Goal: Information Seeking & Learning: Learn about a topic

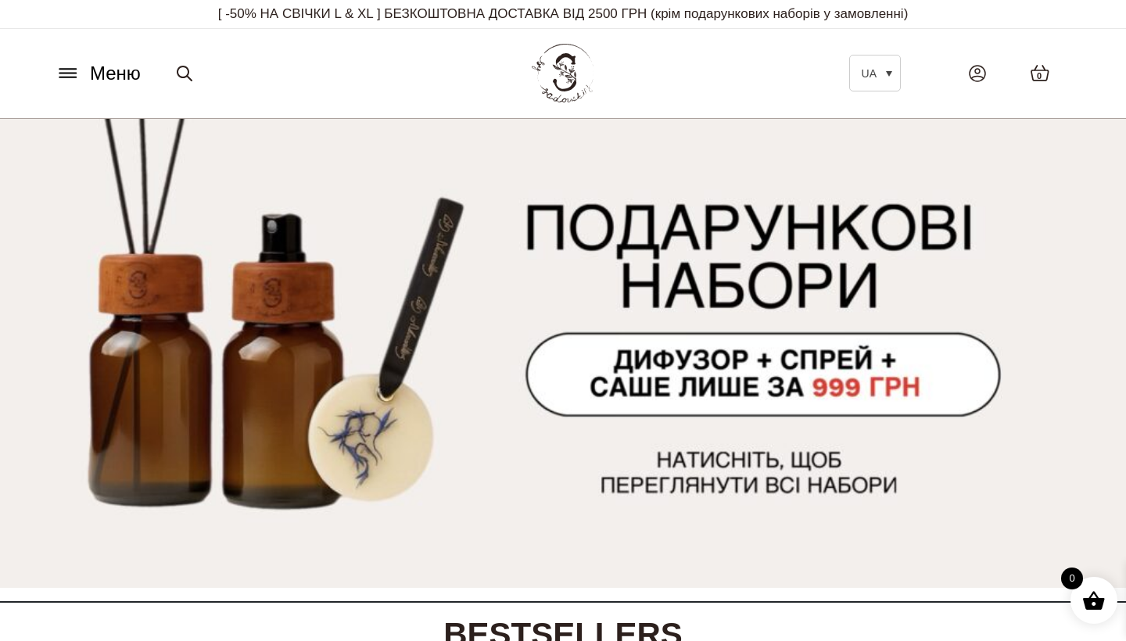
click at [97, 98] on div "Меню UA EN Всі товари SALE Ароматизація Аромадифузор Спрей для текстилю Аромати…" at bounding box center [563, 73] width 1048 height 71
click at [90, 75] on span "Меню" at bounding box center [115, 73] width 51 height 28
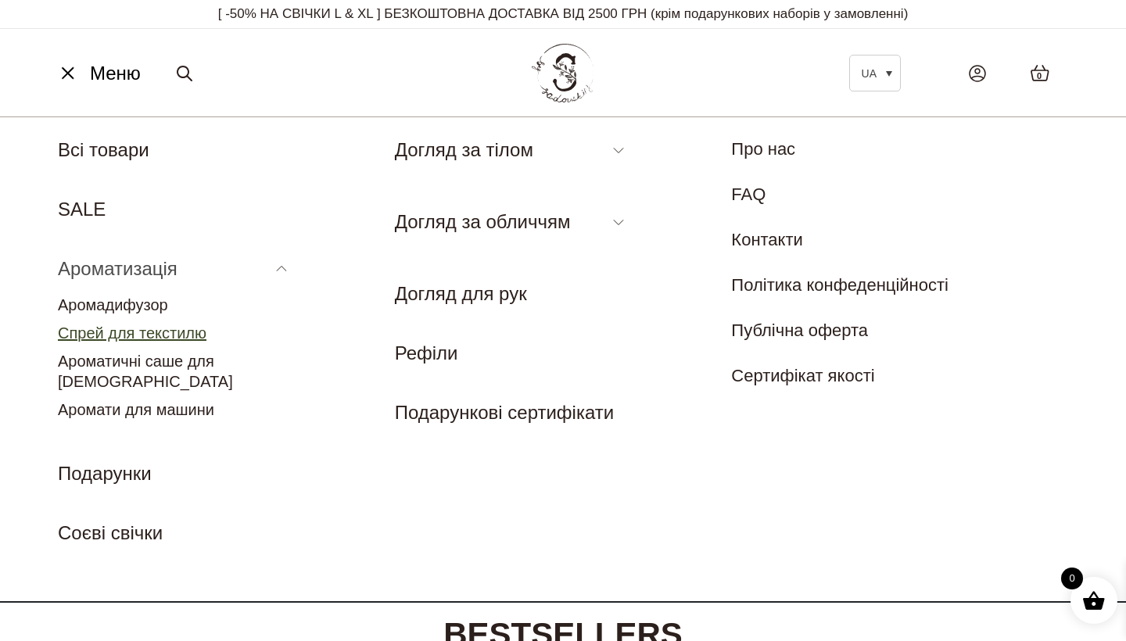
click at [106, 334] on link "Спрей для текстилю" at bounding box center [132, 333] width 149 height 17
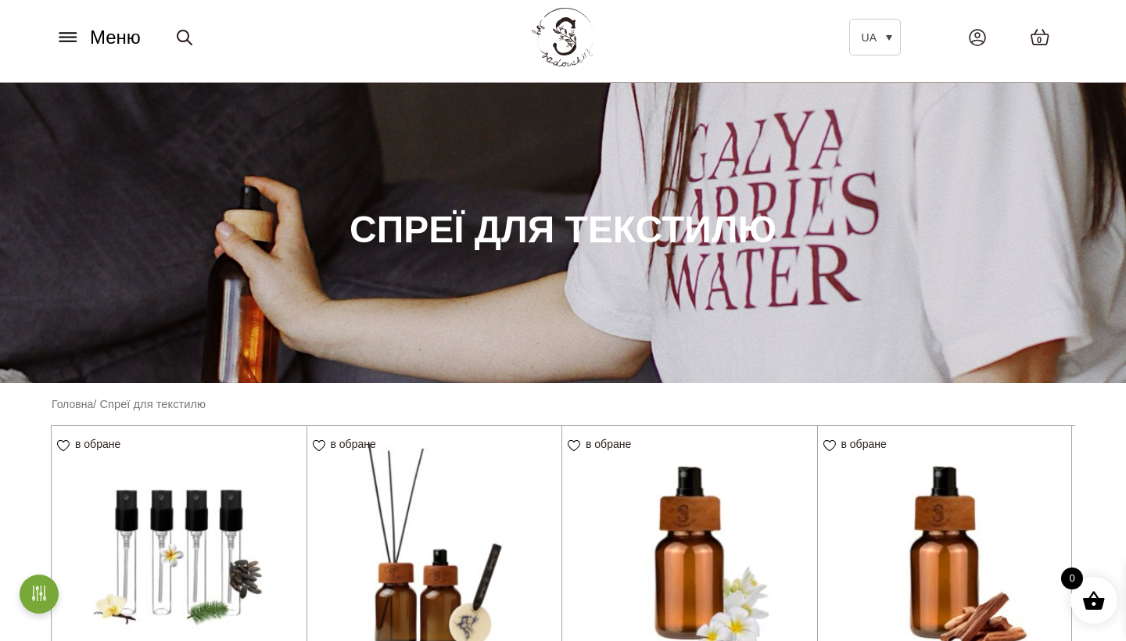
scroll to position [35, 0]
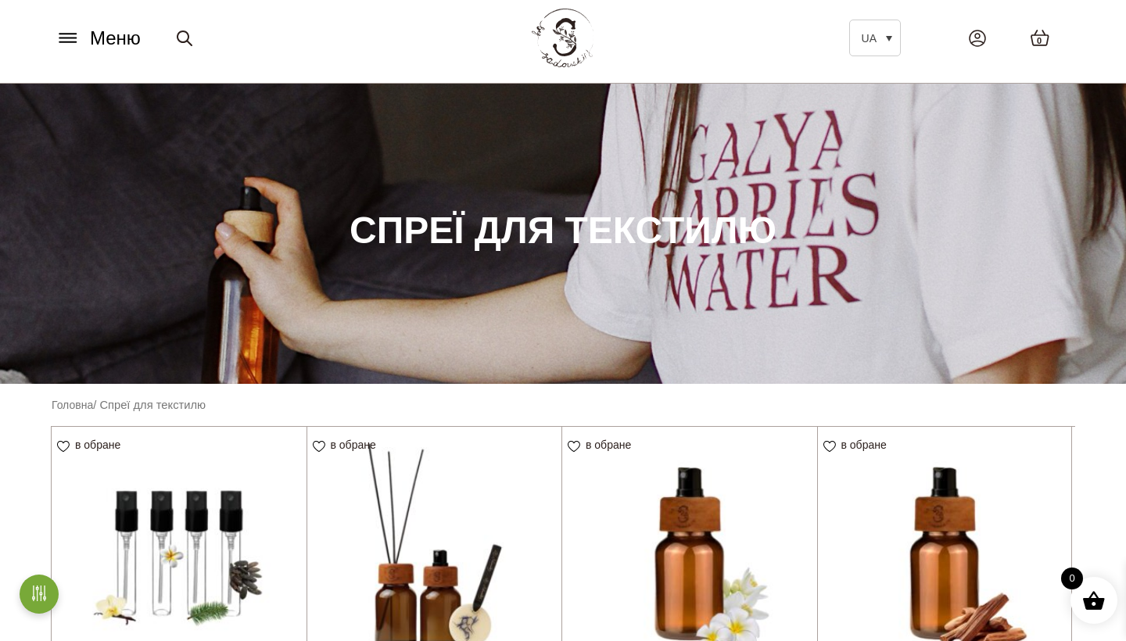
click at [69, 34] on icon at bounding box center [67, 34] width 16 height 0
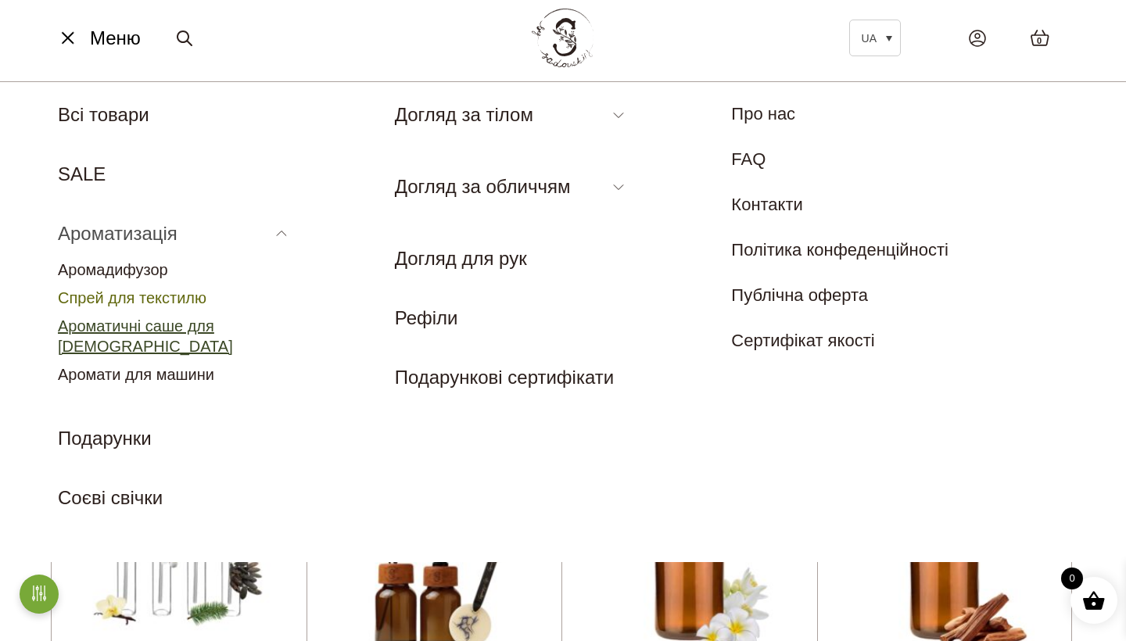
click at [137, 323] on link "Ароматичні саше для [DEMOGRAPHIC_DATA]" at bounding box center [145, 337] width 175 height 38
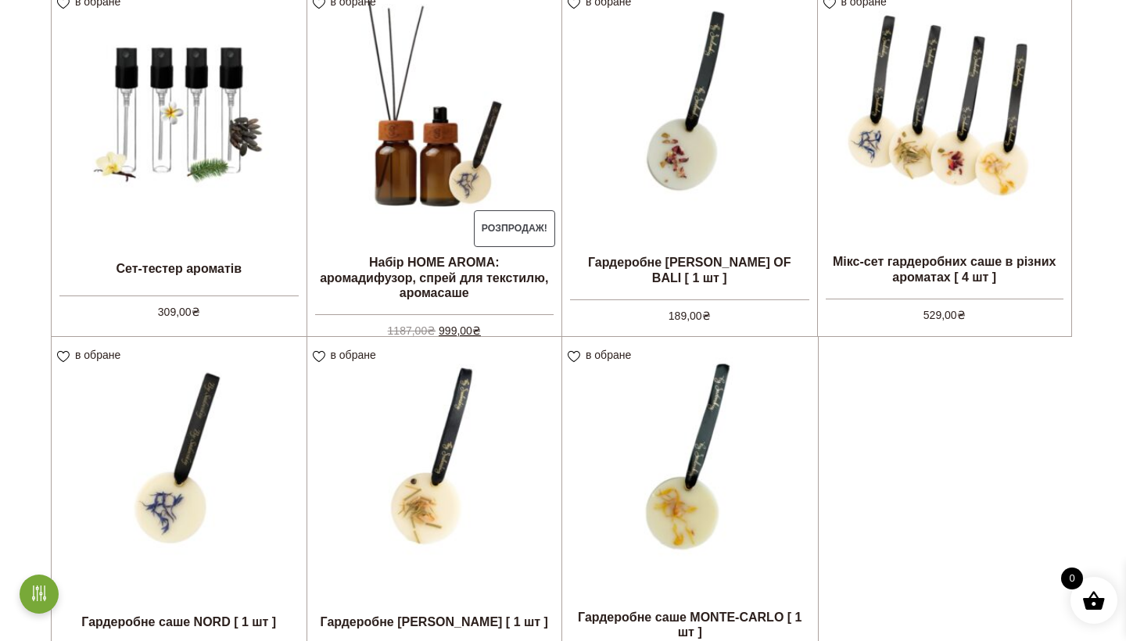
scroll to position [476, 0]
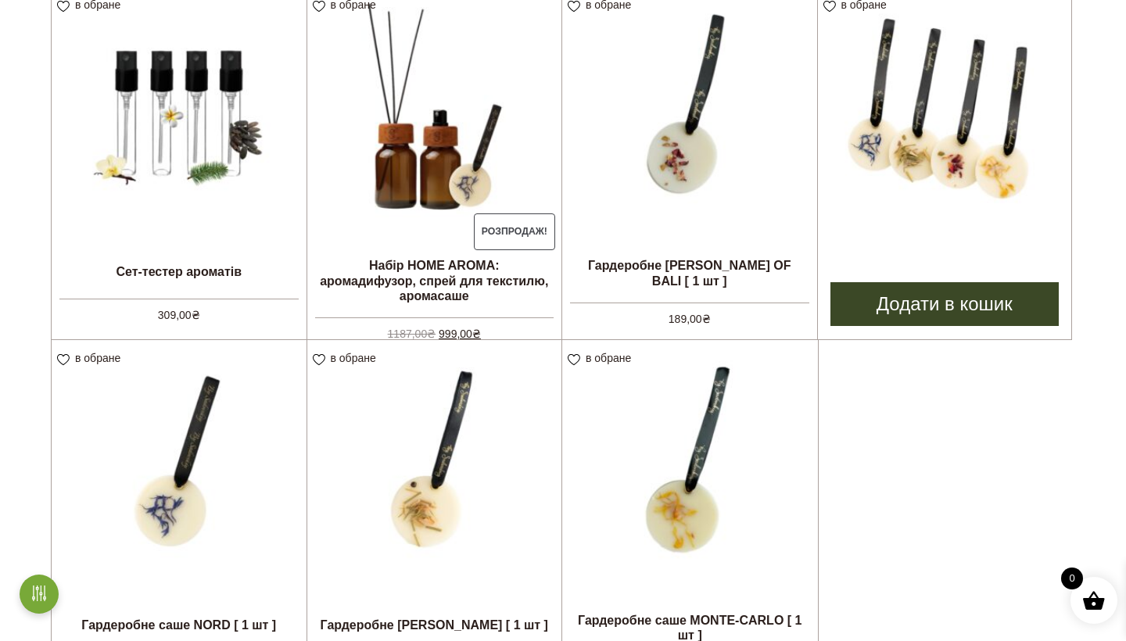
click at [973, 99] on img at bounding box center [945, 114] width 254 height 254
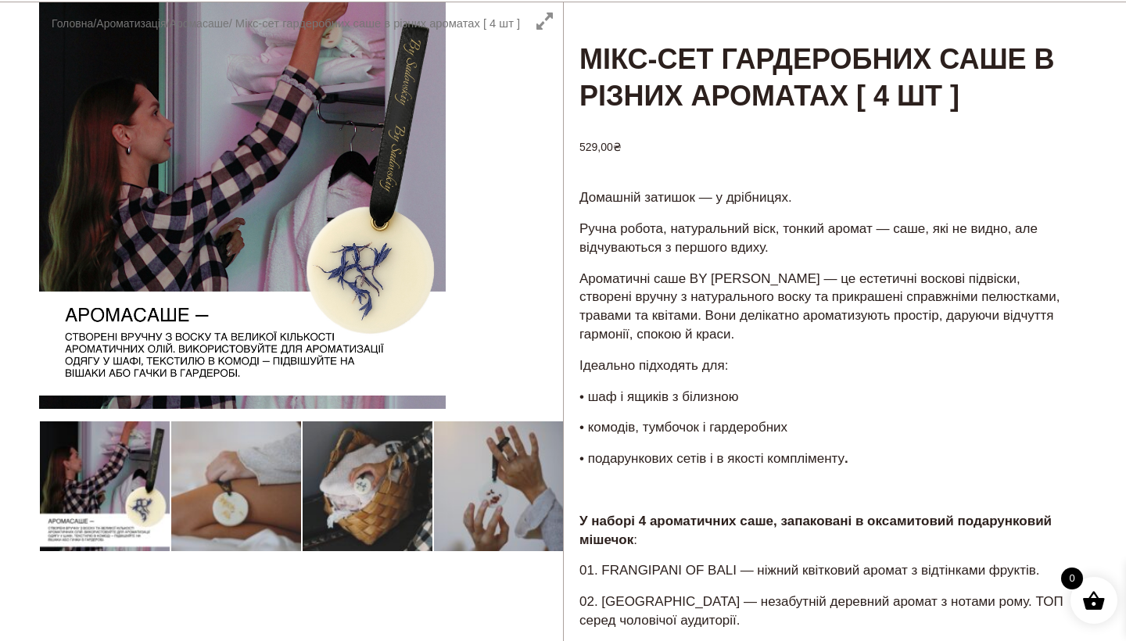
scroll to position [120, 0]
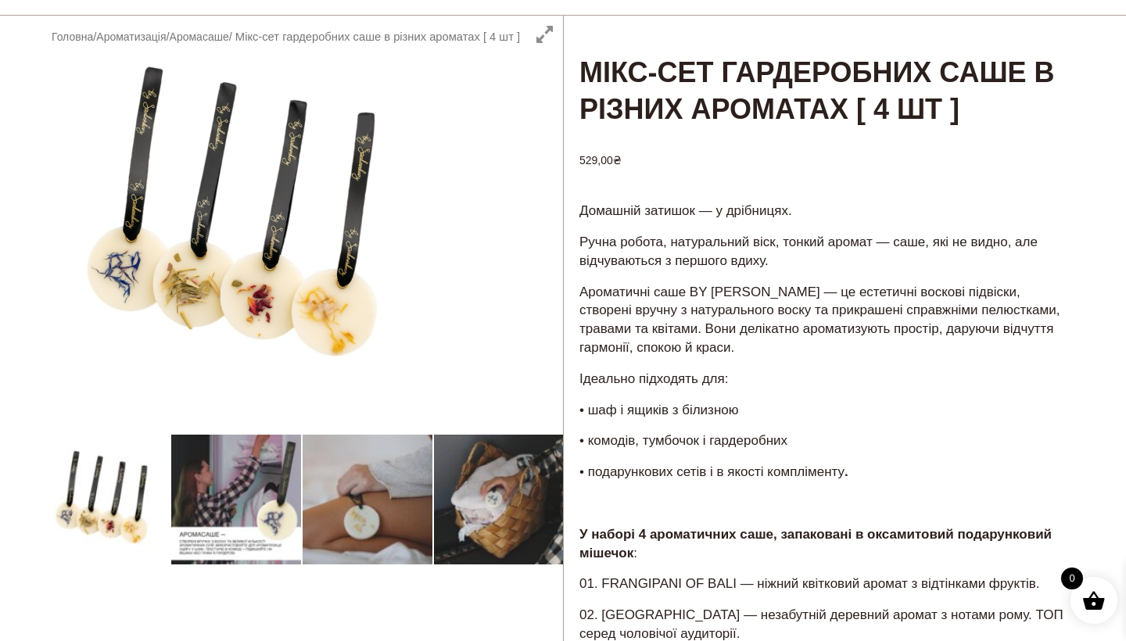
scroll to position [99, 0]
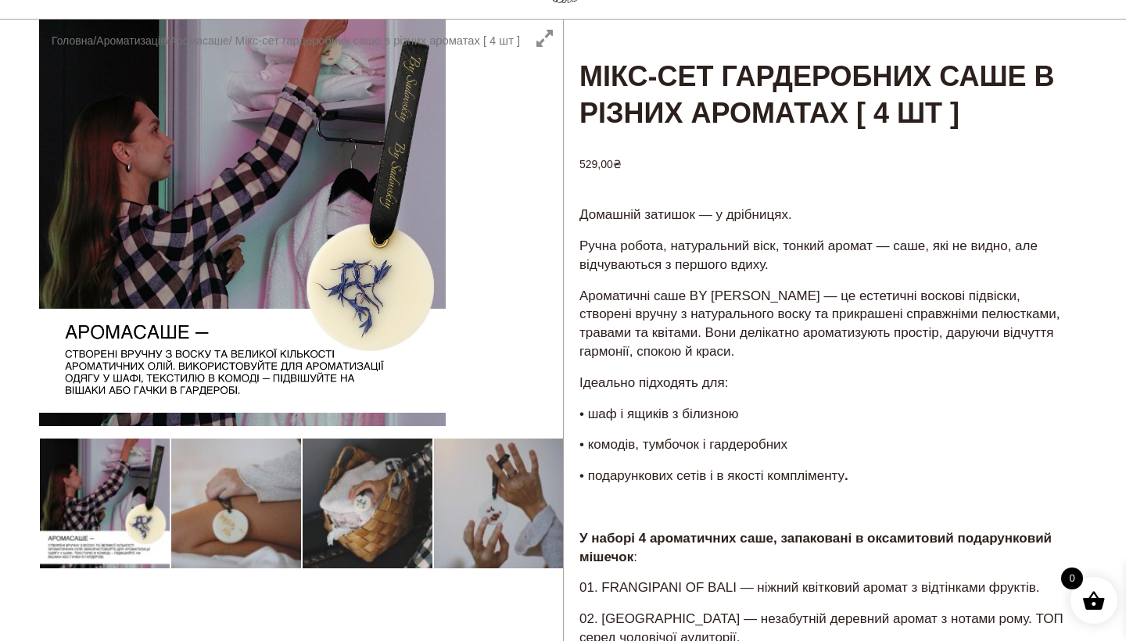
click at [696, 243] on p "Ручна робота, натуральний віск, тонкий аромат — саше, які не видно, але відчува…" at bounding box center [826, 256] width 492 height 38
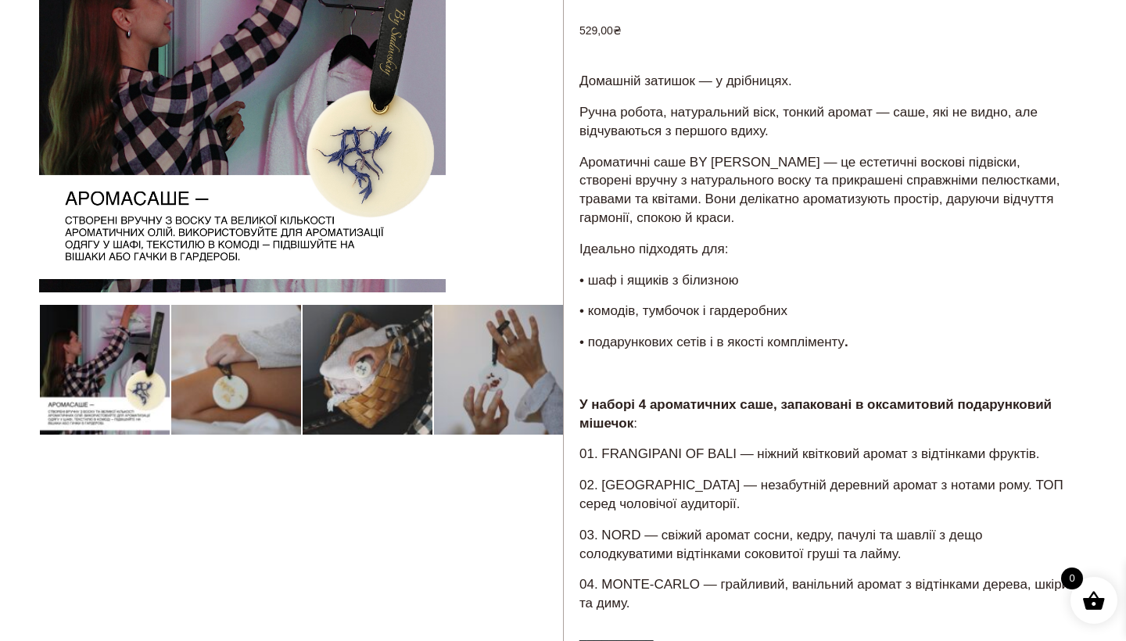
scroll to position [235, 0]
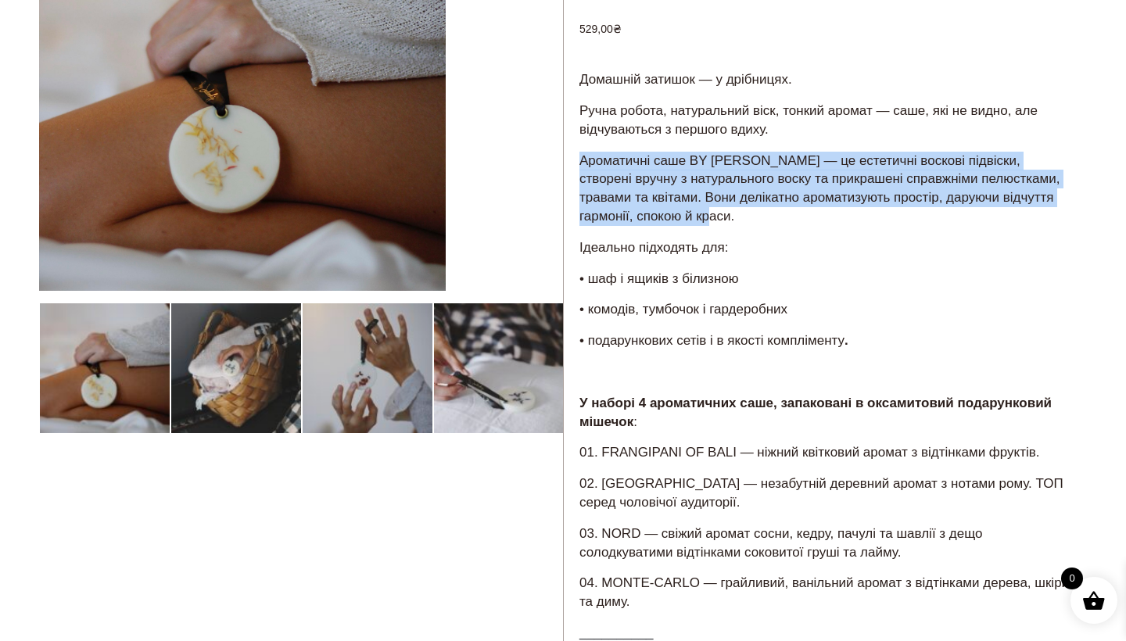
drag, startPoint x: 576, startPoint y: 156, endPoint x: 747, endPoint y: 205, distance: 178.3
click at [747, 205] on div "Домашній затишок — у дрібницях. Ручна робота, натуральний віск, тонкий аромат —…" at bounding box center [825, 428] width 523 height 719
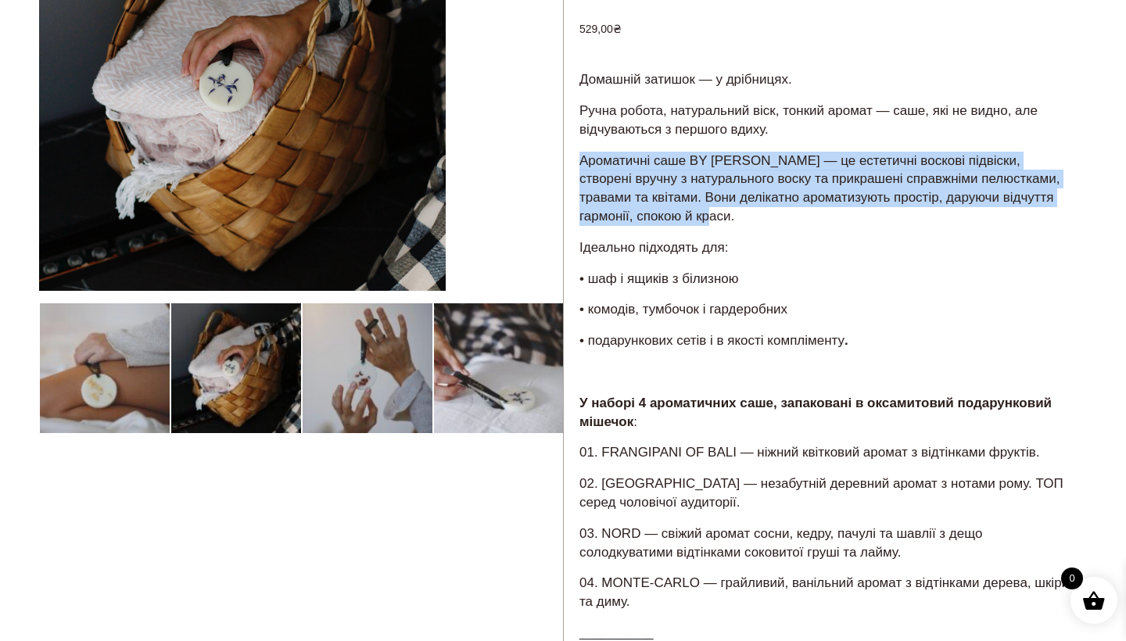
copy p "Ароматичні саше BY SADOVSKIY — це естетичні воскові підвіски, створені вручну з…"
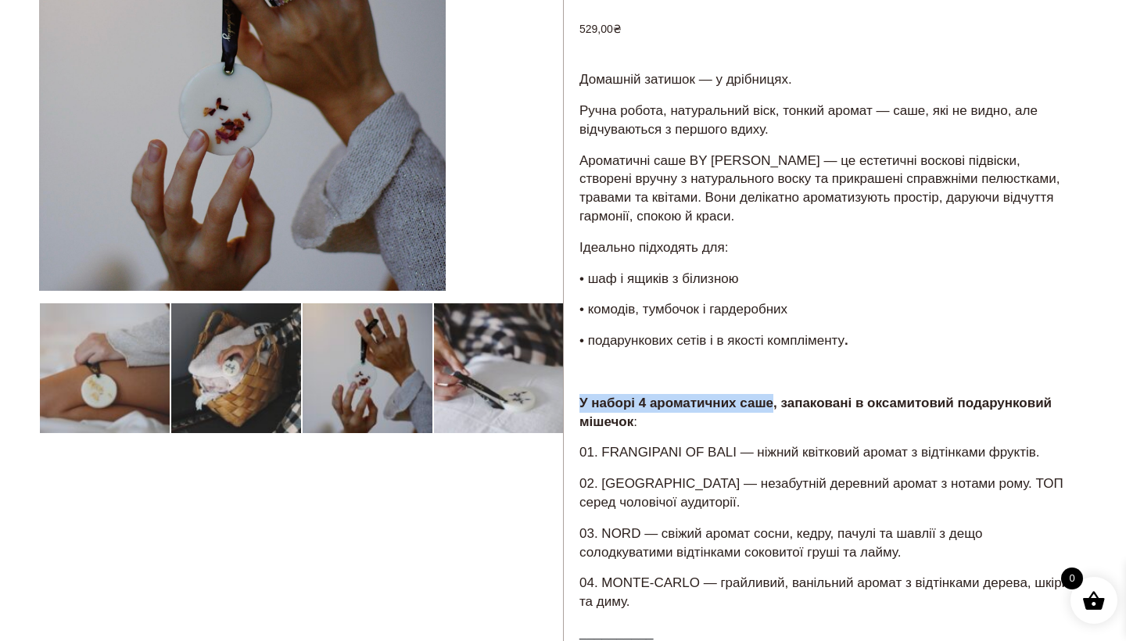
drag, startPoint x: 772, startPoint y: 393, endPoint x: 577, endPoint y: 392, distance: 194.8
click at [577, 392] on div "Домашній затишок — у дрібницях. Ручна робота, натуральний віск, тонкий аромат —…" at bounding box center [825, 428] width 523 height 719
copy strong "У наборі 4 ароматичних саше"
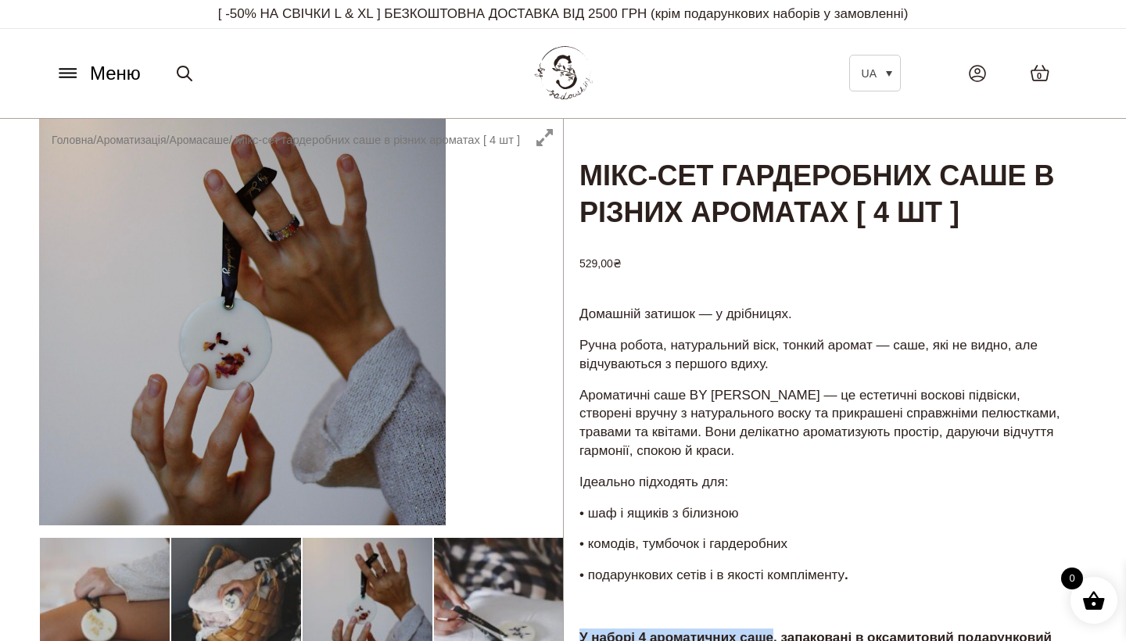
scroll to position [0, 0]
click at [65, 55] on div "Меню UA Всі товари SALE Ароматизація Аромадифузор Спрей для текстилю Ароматичні…" at bounding box center [563, 73] width 1048 height 71
click at [66, 68] on icon at bounding box center [68, 73] width 25 height 16
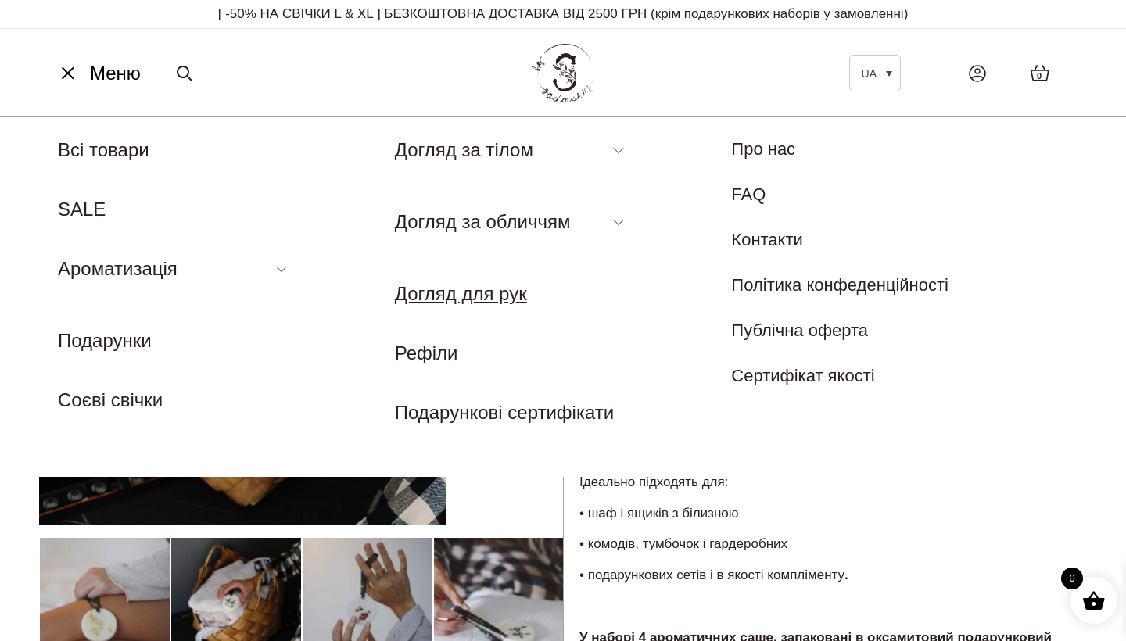
click at [426, 296] on link "Догляд для рук" at bounding box center [461, 293] width 132 height 21
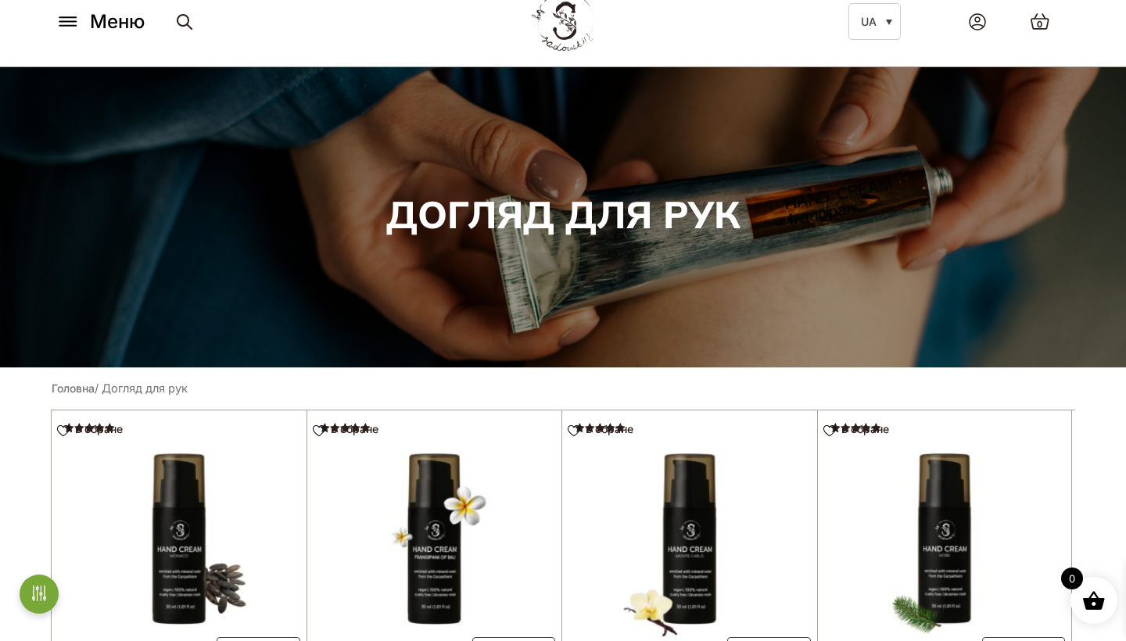
scroll to position [217, 0]
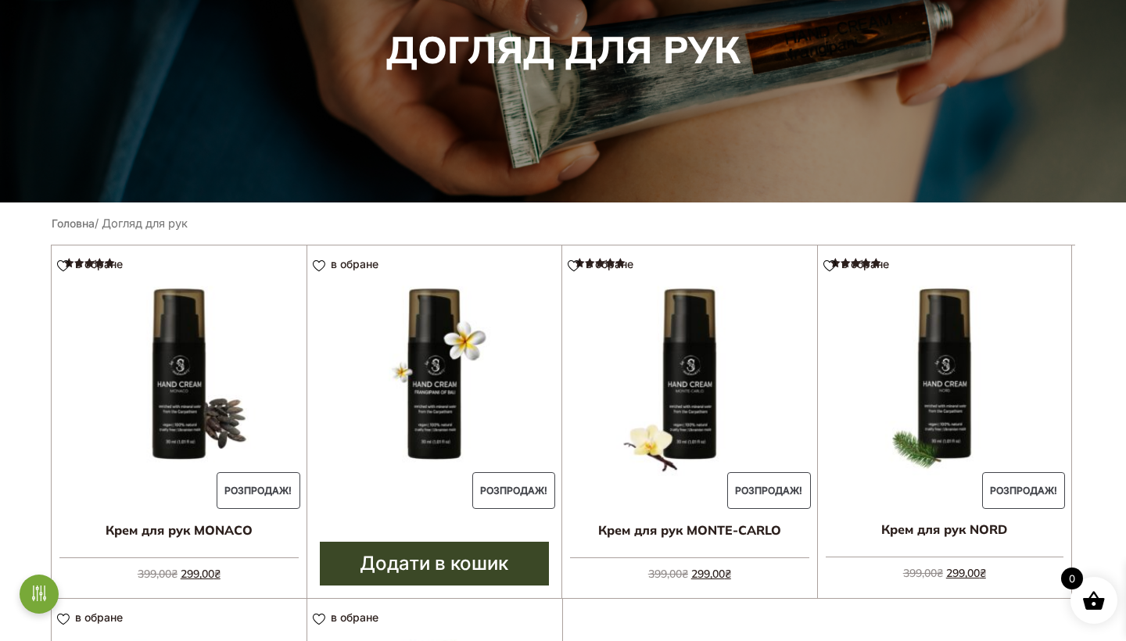
click at [455, 327] on img at bounding box center [434, 373] width 255 height 255
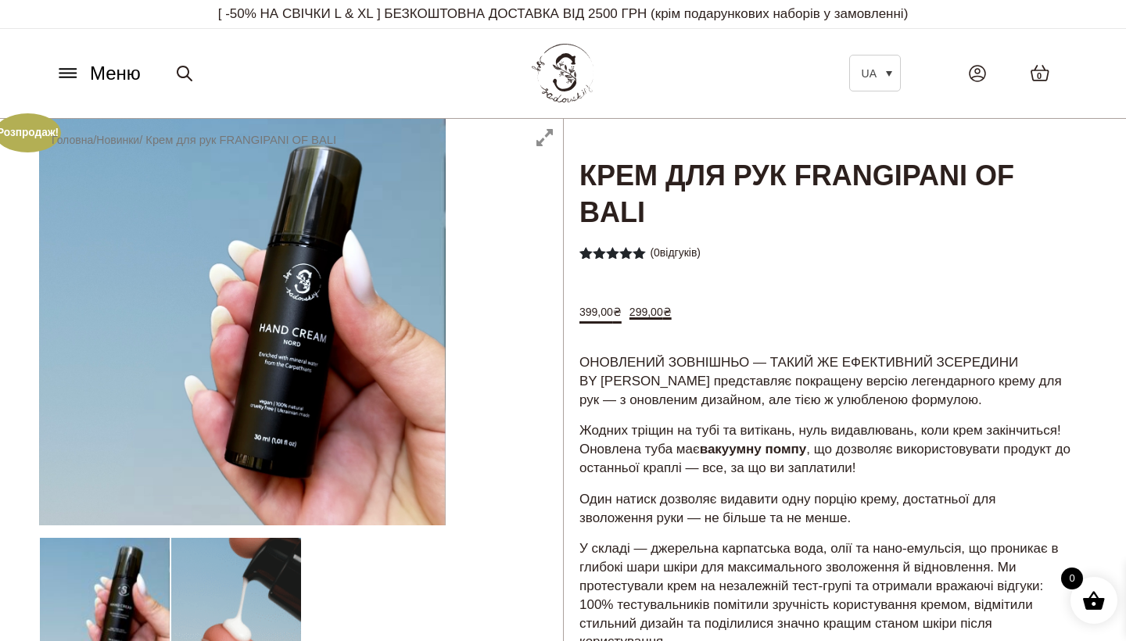
click at [73, 75] on icon at bounding box center [68, 73] width 25 height 16
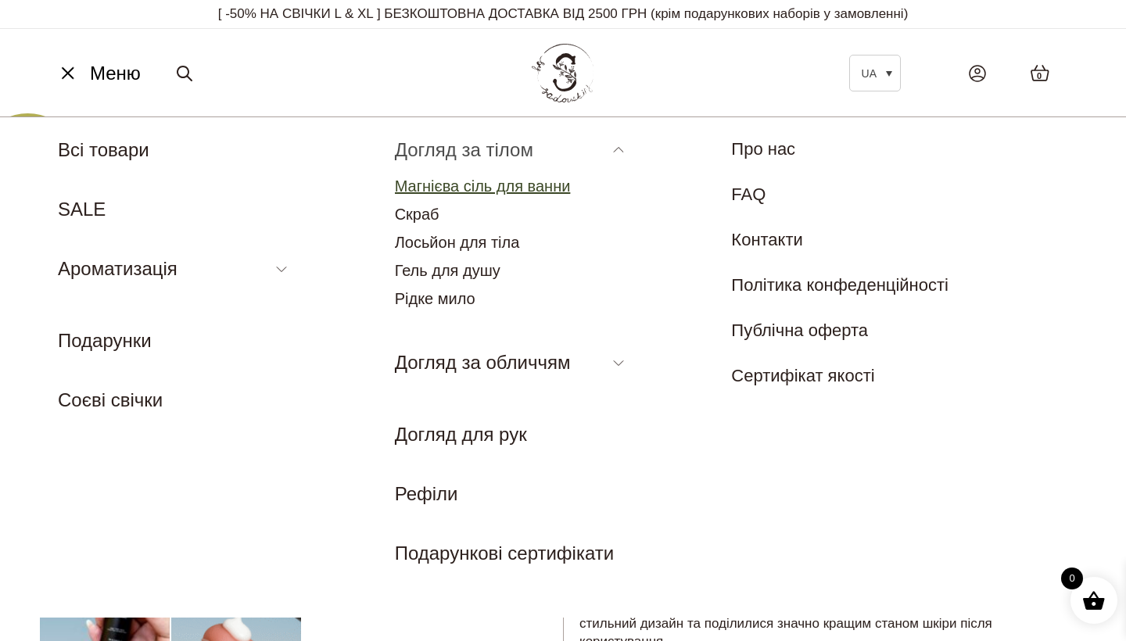
click at [499, 185] on link "Магнієва сіль для ванни" at bounding box center [483, 186] width 176 height 17
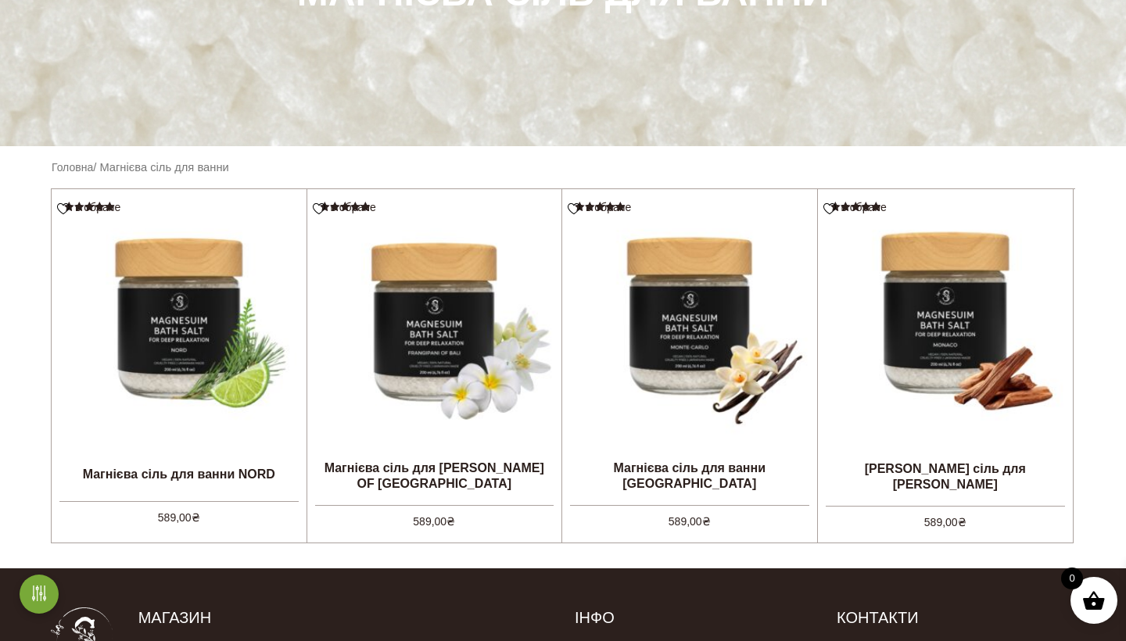
scroll to position [282, 0]
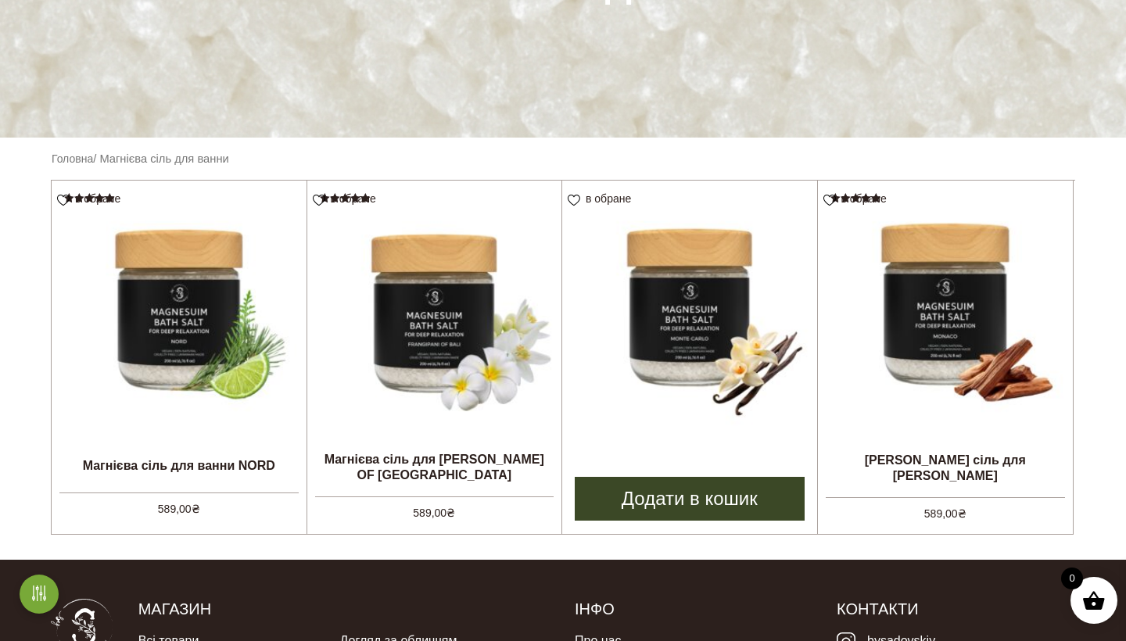
click at [672, 350] on img at bounding box center [689, 308] width 255 height 255
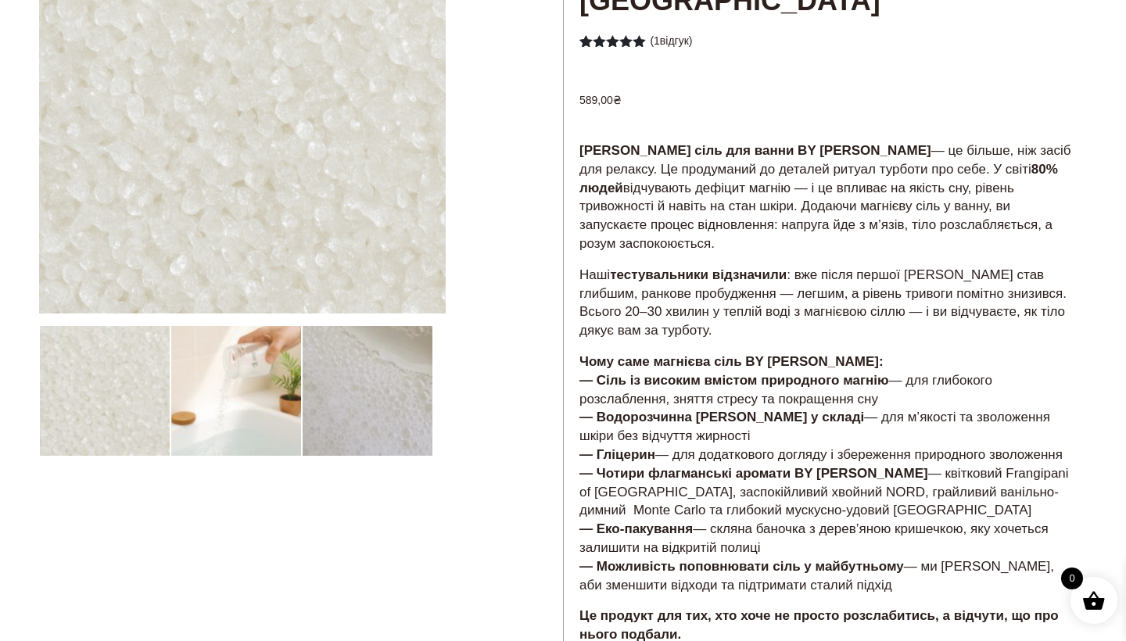
scroll to position [221, 0]
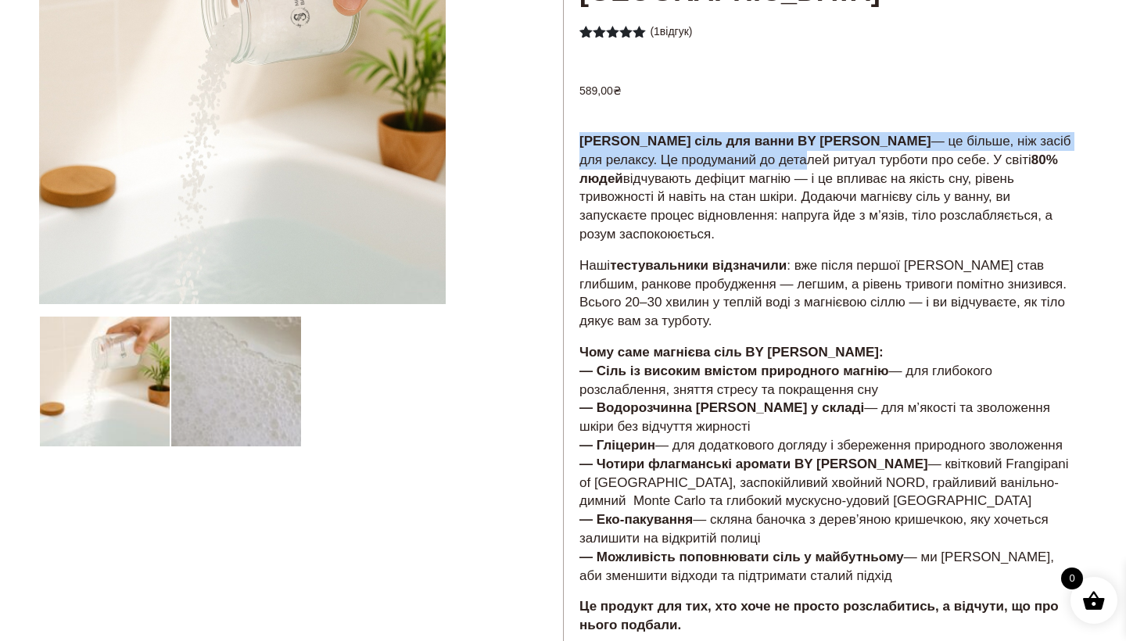
drag, startPoint x: 580, startPoint y: 138, endPoint x: 778, endPoint y: 161, distance: 199.2
click at [778, 161] on p "Магнієва сіль для ванни BY SADOVSKIY — це більше, ніж засіб для релаксу. Це про…" at bounding box center [826, 188] width 492 height 112
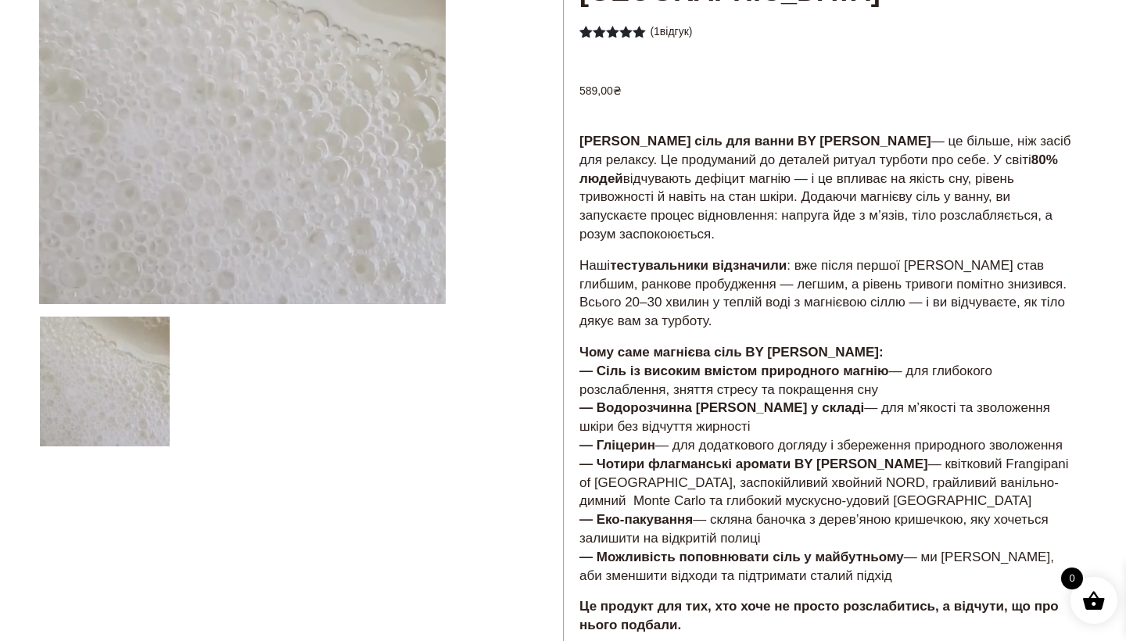
drag, startPoint x: 977, startPoint y: 155, endPoint x: 980, endPoint y: 236, distance: 81.4
click at [980, 236] on p "Магнієва сіль для ванни BY SADOVSKIY — це більше, ніж засіб для релаксу. Це про…" at bounding box center [826, 188] width 492 height 112
copy p "У світі 80% людей відчувають дефіцит магнію — і це впливає на якість сну, рівен…"
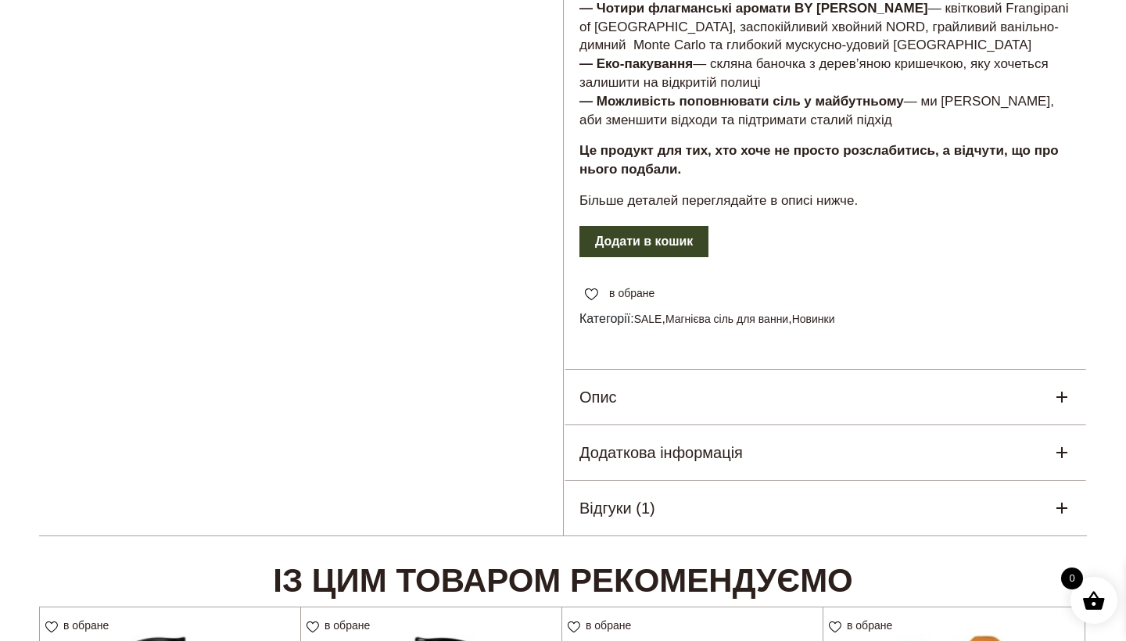
scroll to position [914, 0]
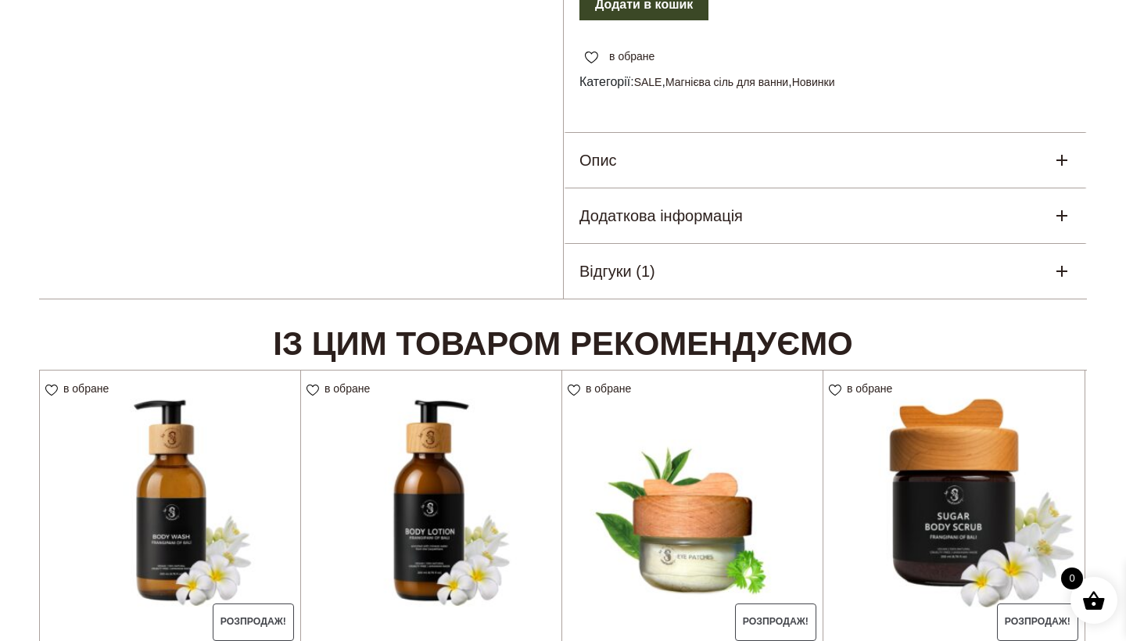
click at [738, 170] on div "Опис" at bounding box center [825, 160] width 523 height 55
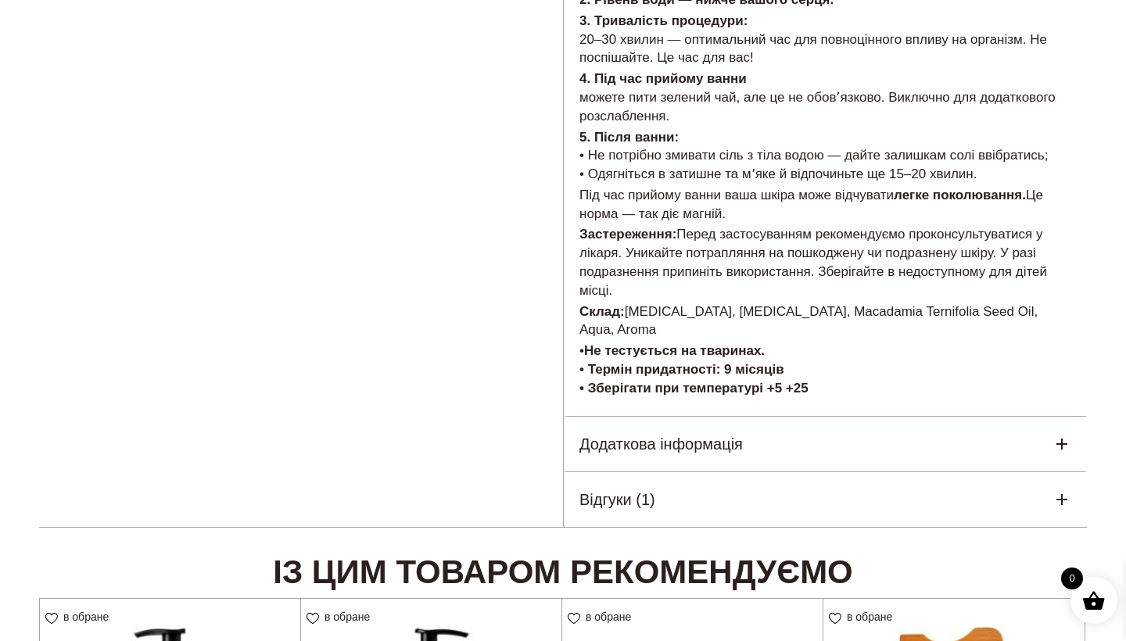
scroll to position [1497, 0]
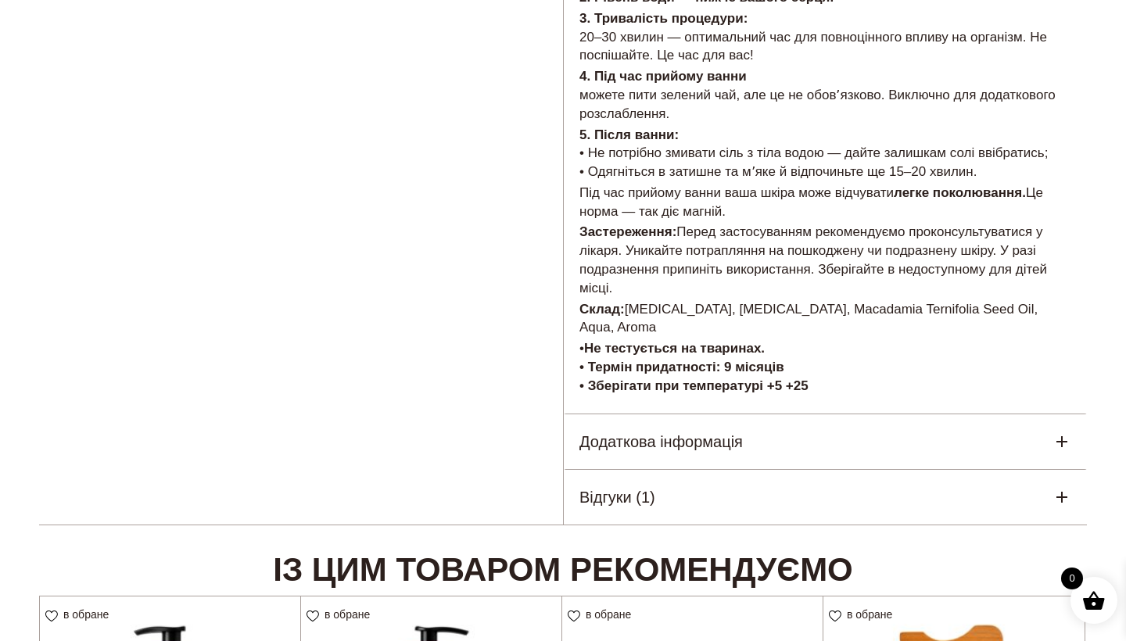
drag, startPoint x: 661, startPoint y: 315, endPoint x: 631, endPoint y: 283, distance: 43.7
click at [631, 283] on div "Завдяки високому вмісту природного магнію, йоду та калію сіль допомагає зняти с…" at bounding box center [825, 9] width 523 height 809
copy div "Склад: Magnesium Sulfate, Glycerin, Macadamia Ternifolia Seed Oil, Aqua, Aroma"
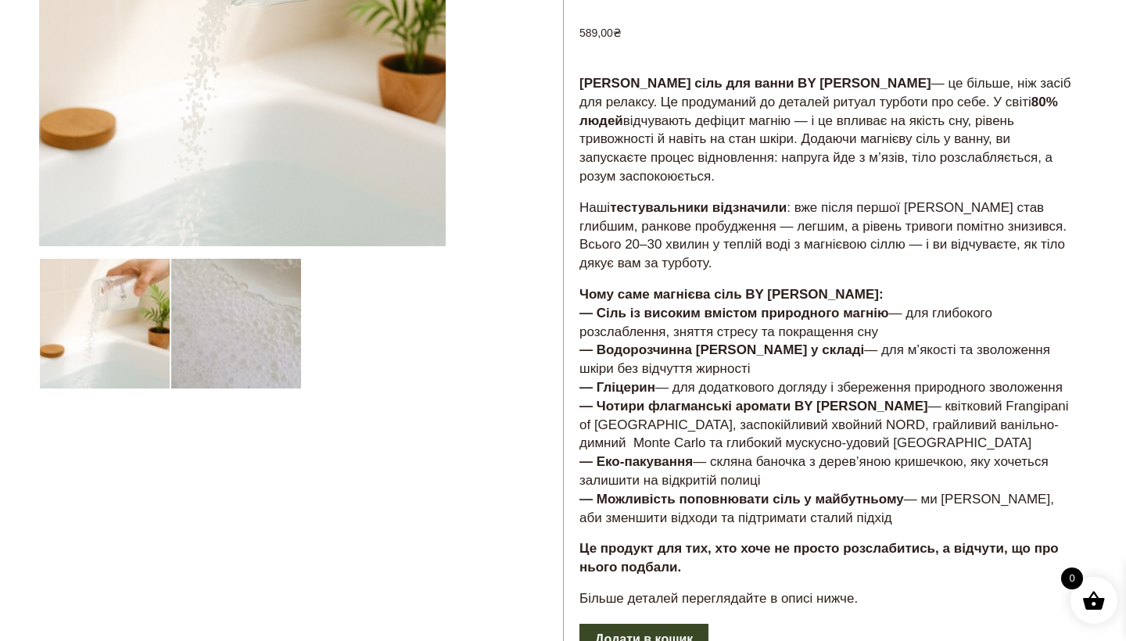
scroll to position [276, 0]
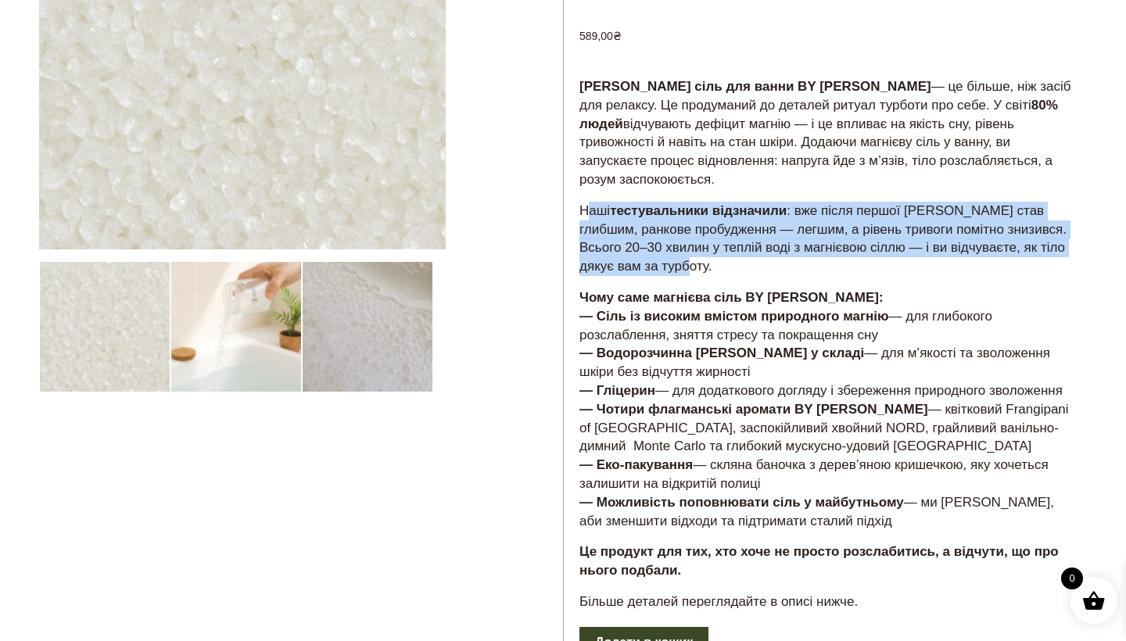
drag, startPoint x: 692, startPoint y: 260, endPoint x: 588, endPoint y: 198, distance: 121.4
click at [588, 202] on p "Наші тестувальники відзначили : вже після першої ванни сон став глибшим, ранков…" at bounding box center [826, 239] width 492 height 74
click at [732, 211] on strong "тестувальники відзначили" at bounding box center [698, 210] width 177 height 15
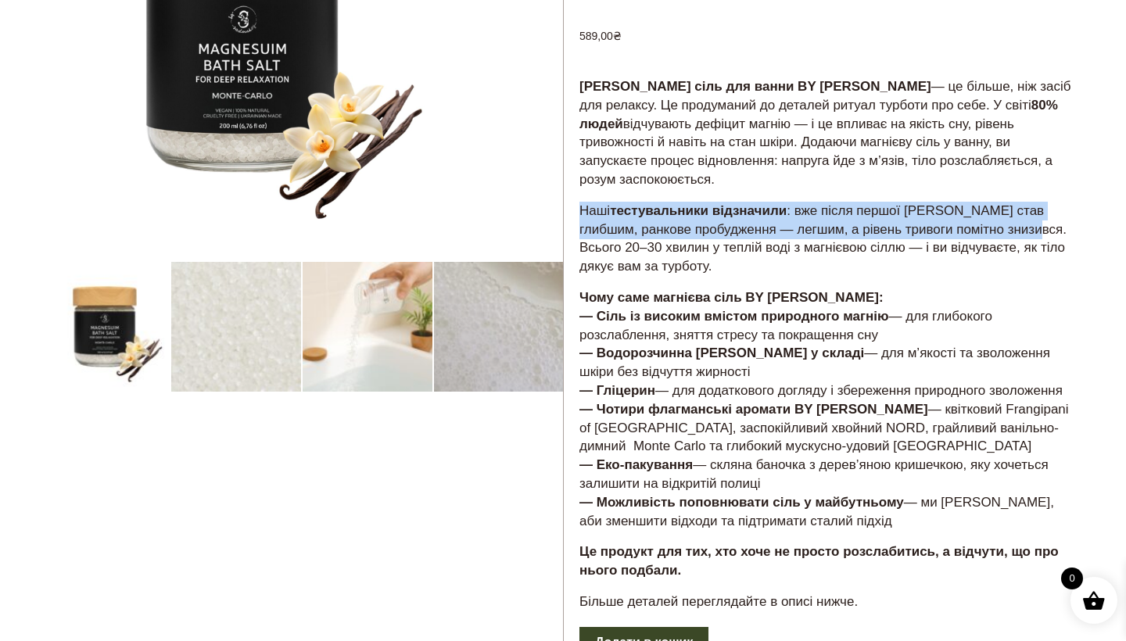
drag, startPoint x: 1015, startPoint y: 221, endPoint x: 577, endPoint y: 204, distance: 437.6
click at [577, 204] on div "Магнієва сіль для ванни BY SADOVSKIY — це більше, ніж засіб для релаксу. Це про…" at bounding box center [825, 351] width 523 height 550
copy p "Наші тестувальники відзначили : вже після першої ванни сон став глибшим, ранков…"
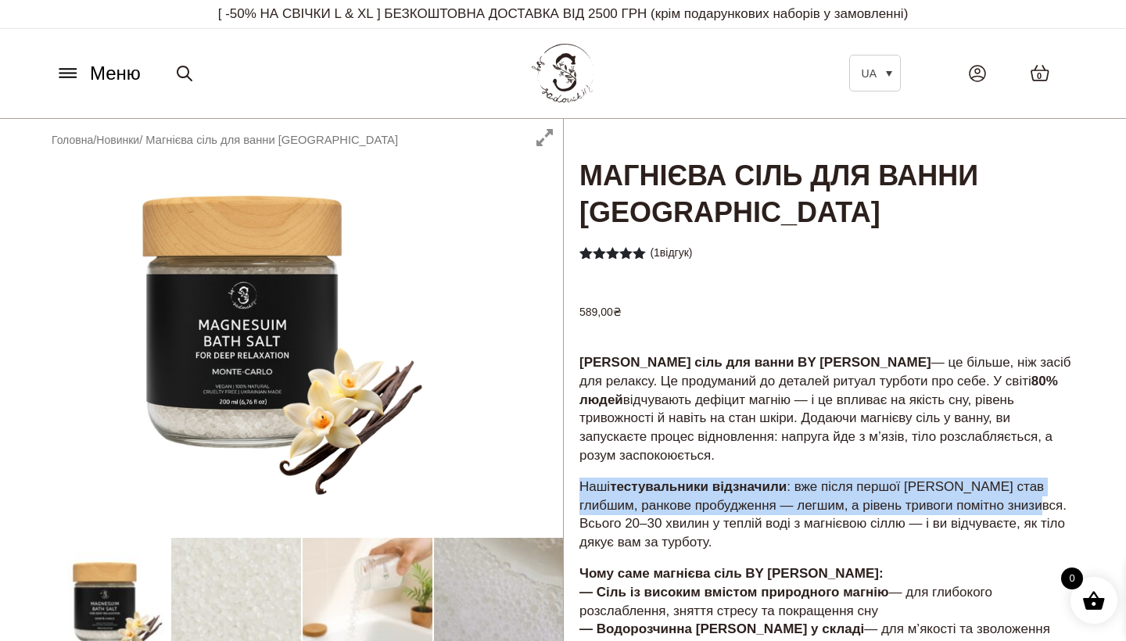
scroll to position [0, 0]
click at [98, 65] on span "Меню" at bounding box center [115, 73] width 51 height 28
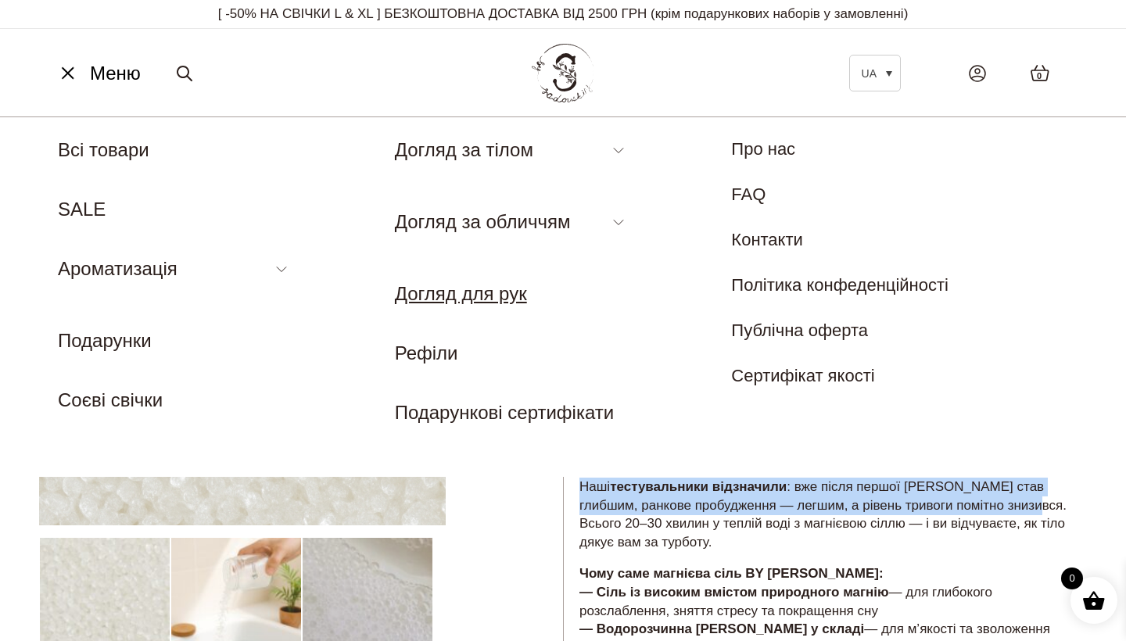
click at [451, 350] on link "Рефіли" at bounding box center [426, 353] width 63 height 21
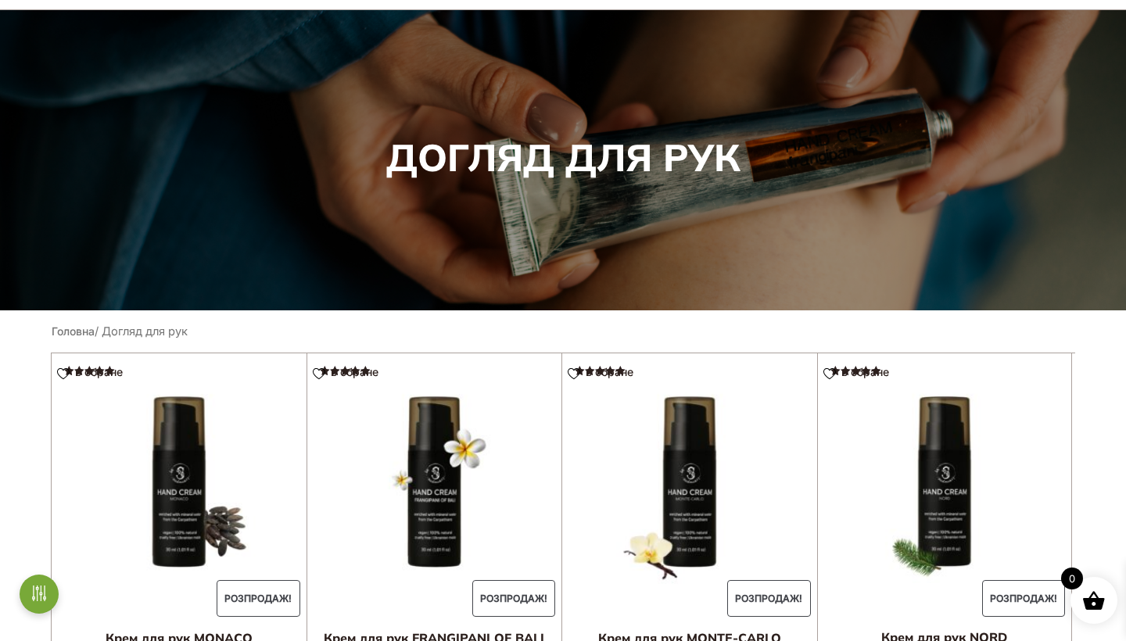
scroll to position [663, 0]
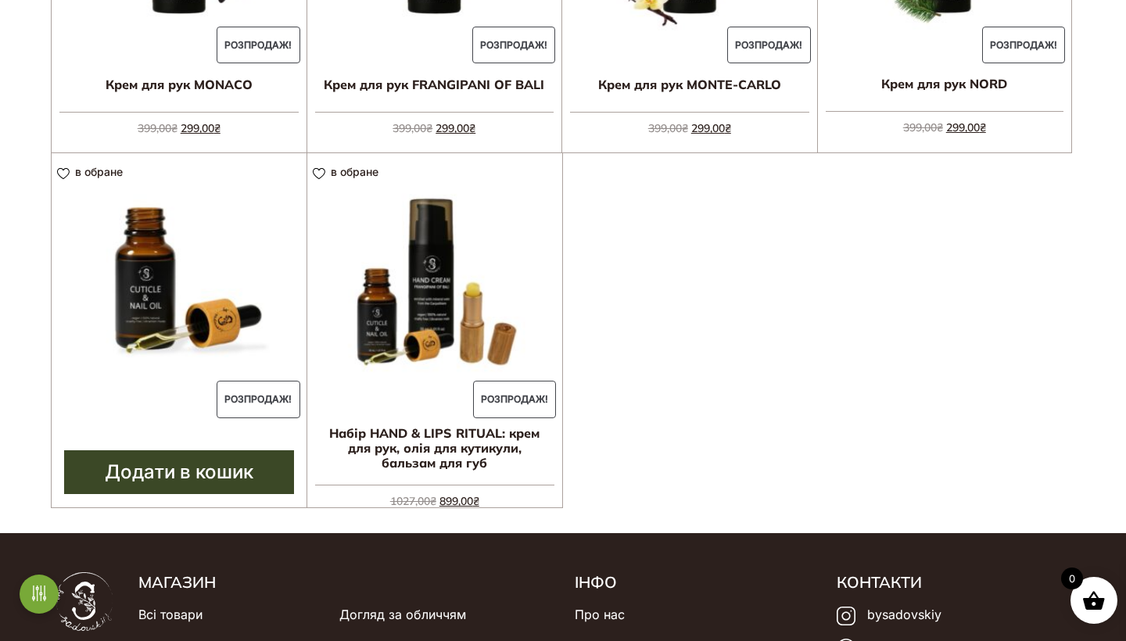
click at [210, 303] on img at bounding box center [179, 280] width 255 height 255
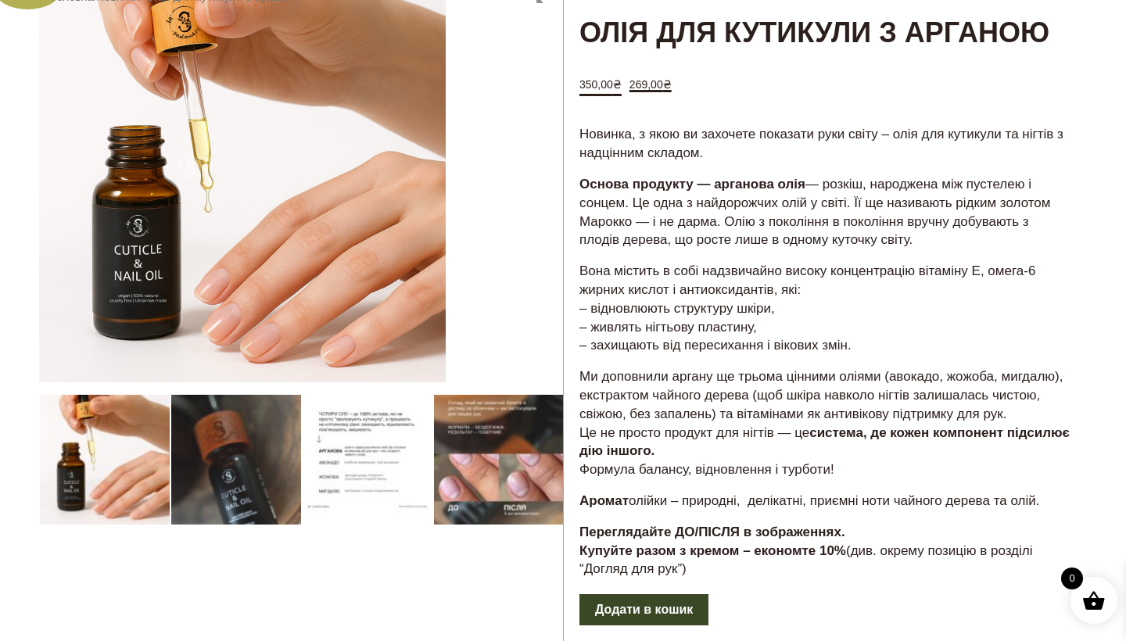
scroll to position [144, 0]
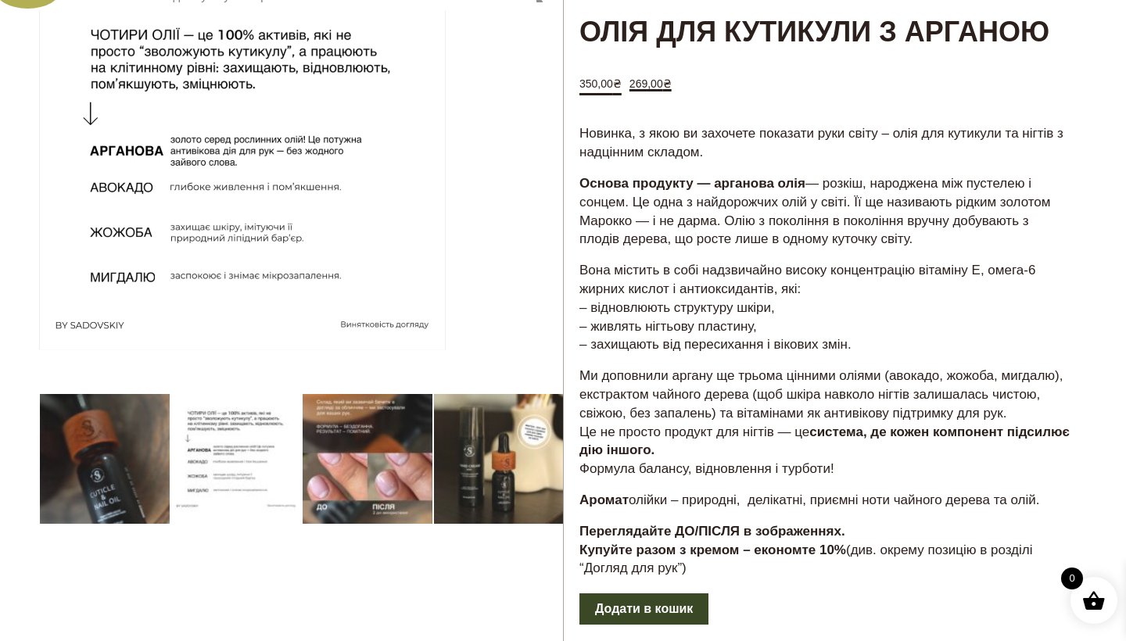
drag, startPoint x: 583, startPoint y: 178, endPoint x: 914, endPoint y: 339, distance: 369.1
click at [914, 339] on div "Новинка, з якою ви захочете показати руки світу – олія для кутикули та нігтів з…" at bounding box center [825, 357] width 523 height 469
copy div "Основа продукту — арганова олія — розкіш, народжена між пустелею і сонцем. Це о…"
click at [773, 356] on div "Новинка, з якою ви захочете показати руки світу – олія для кутикули та нігтів з…" at bounding box center [825, 357] width 523 height 469
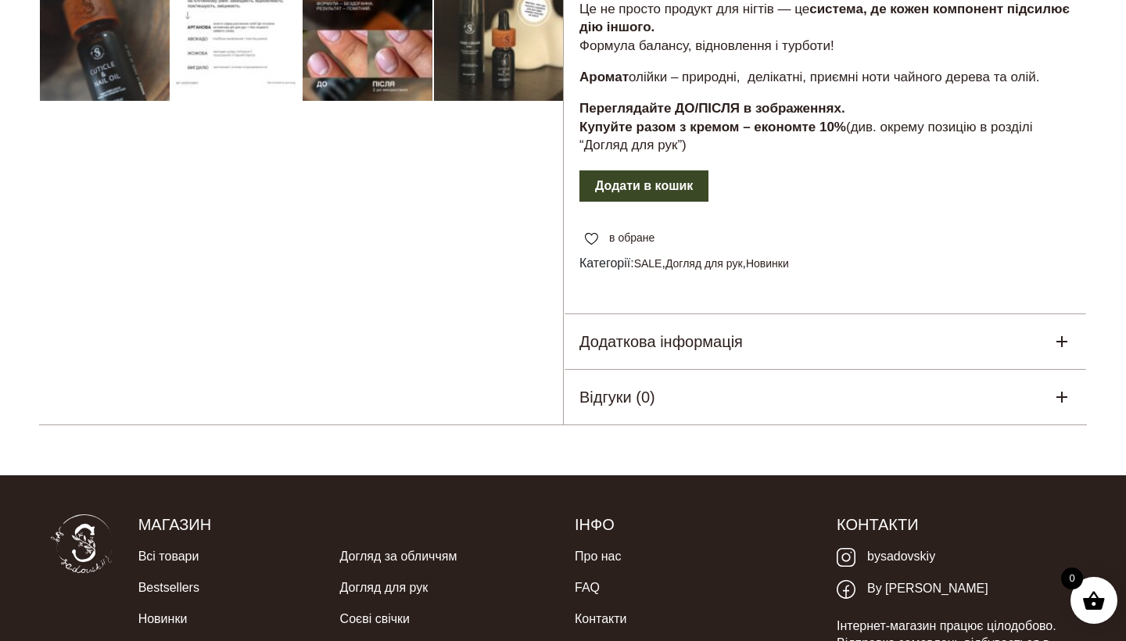
scroll to position [574, 0]
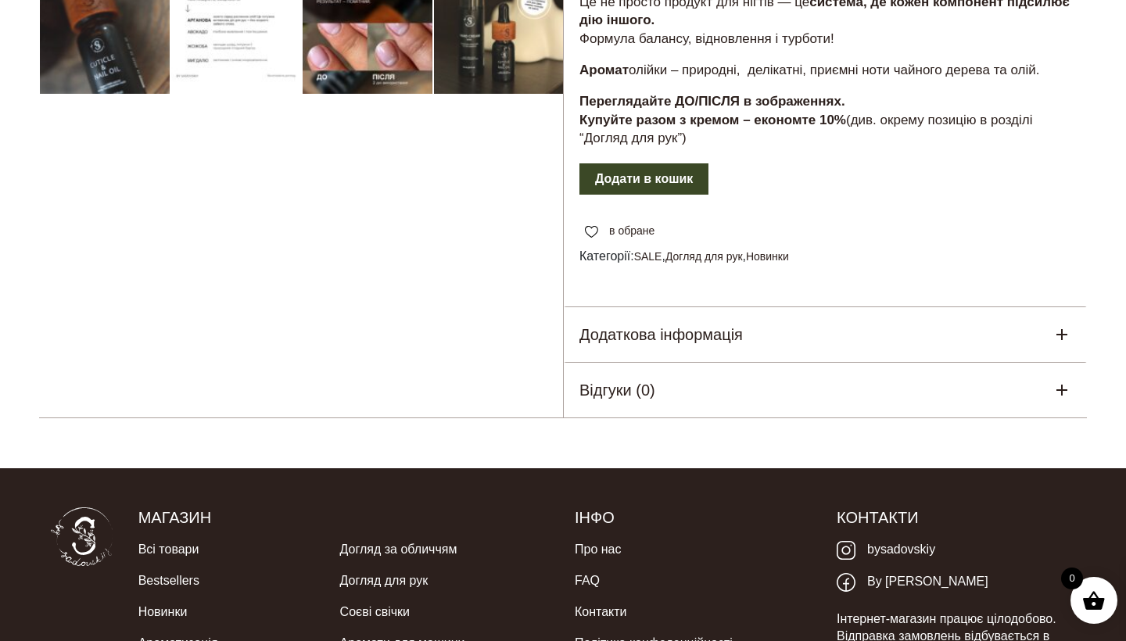
click at [770, 325] on div "Додаткова інформація" at bounding box center [825, 334] width 523 height 55
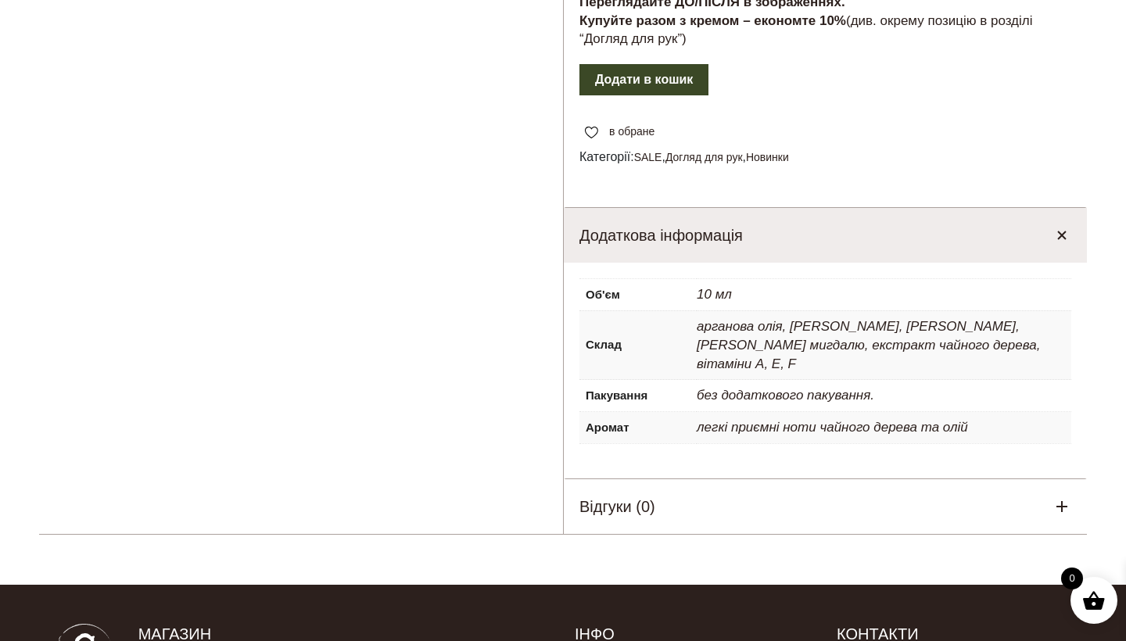
scroll to position [676, 0]
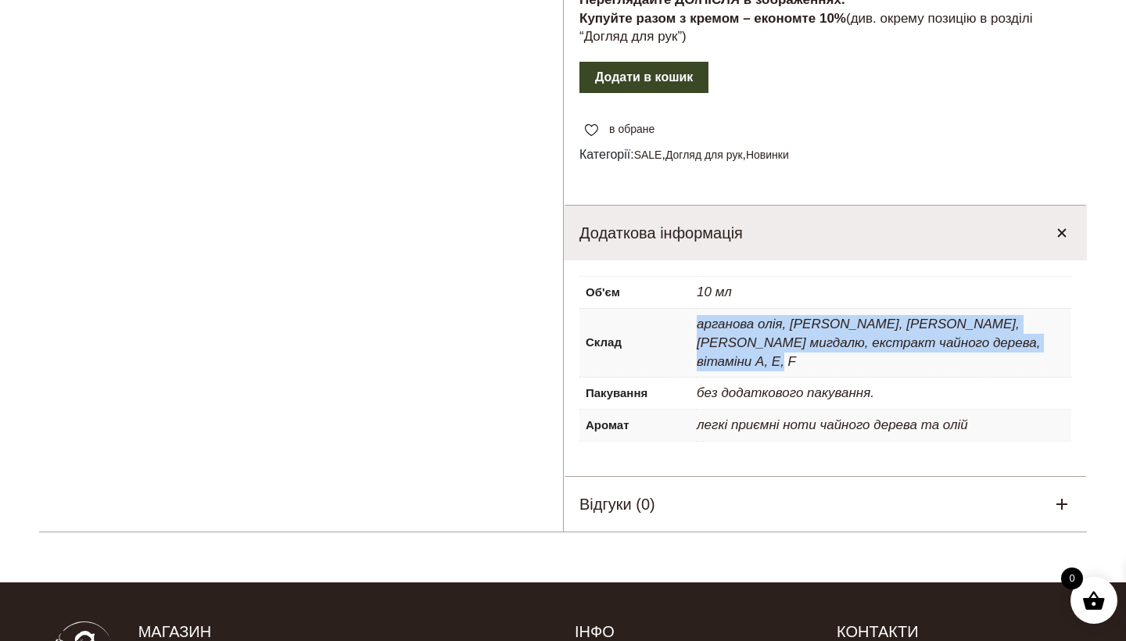
drag, startPoint x: 697, startPoint y: 324, endPoint x: 1045, endPoint y: 356, distance: 349.6
click at [1045, 356] on p "арганова олія, [PERSON_NAME], [PERSON_NAME], [PERSON_NAME] мигдалю, екстракт ча…" at bounding box center [884, 343] width 375 height 68
copy p "арганова олія, [PERSON_NAME], [PERSON_NAME], [PERSON_NAME] мигдалю, екстракт ча…"
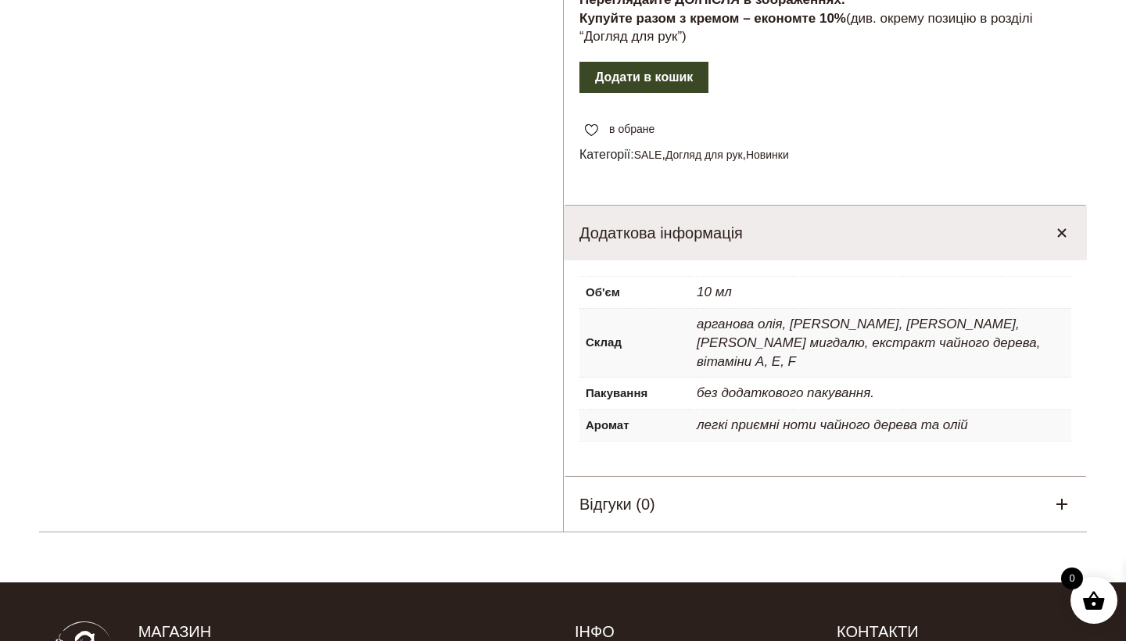
click at [740, 414] on p "легкі приємні ноти чайного дерева та олій" at bounding box center [884, 425] width 375 height 31
